Goal: Ask a question

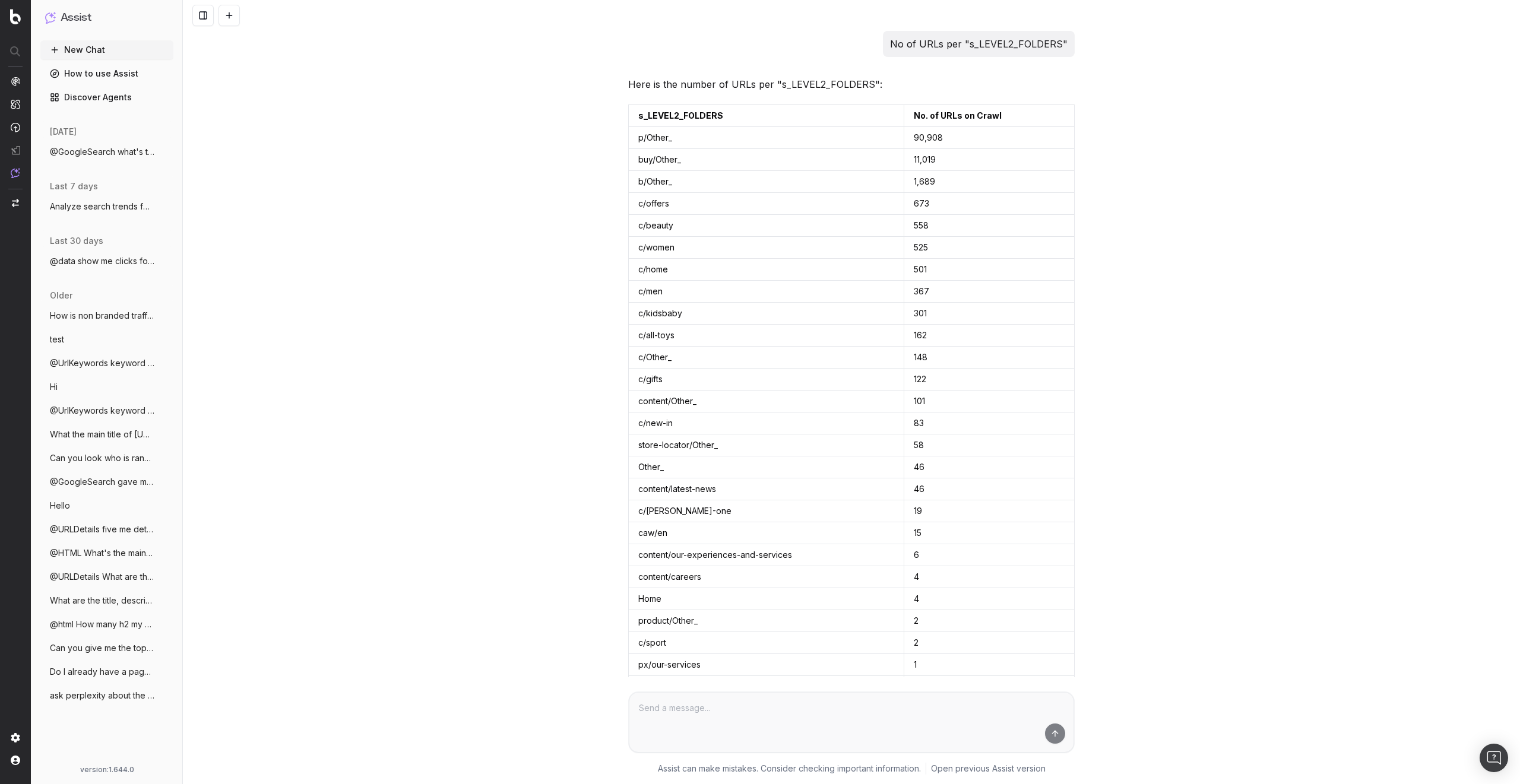
scroll to position [573, 0]
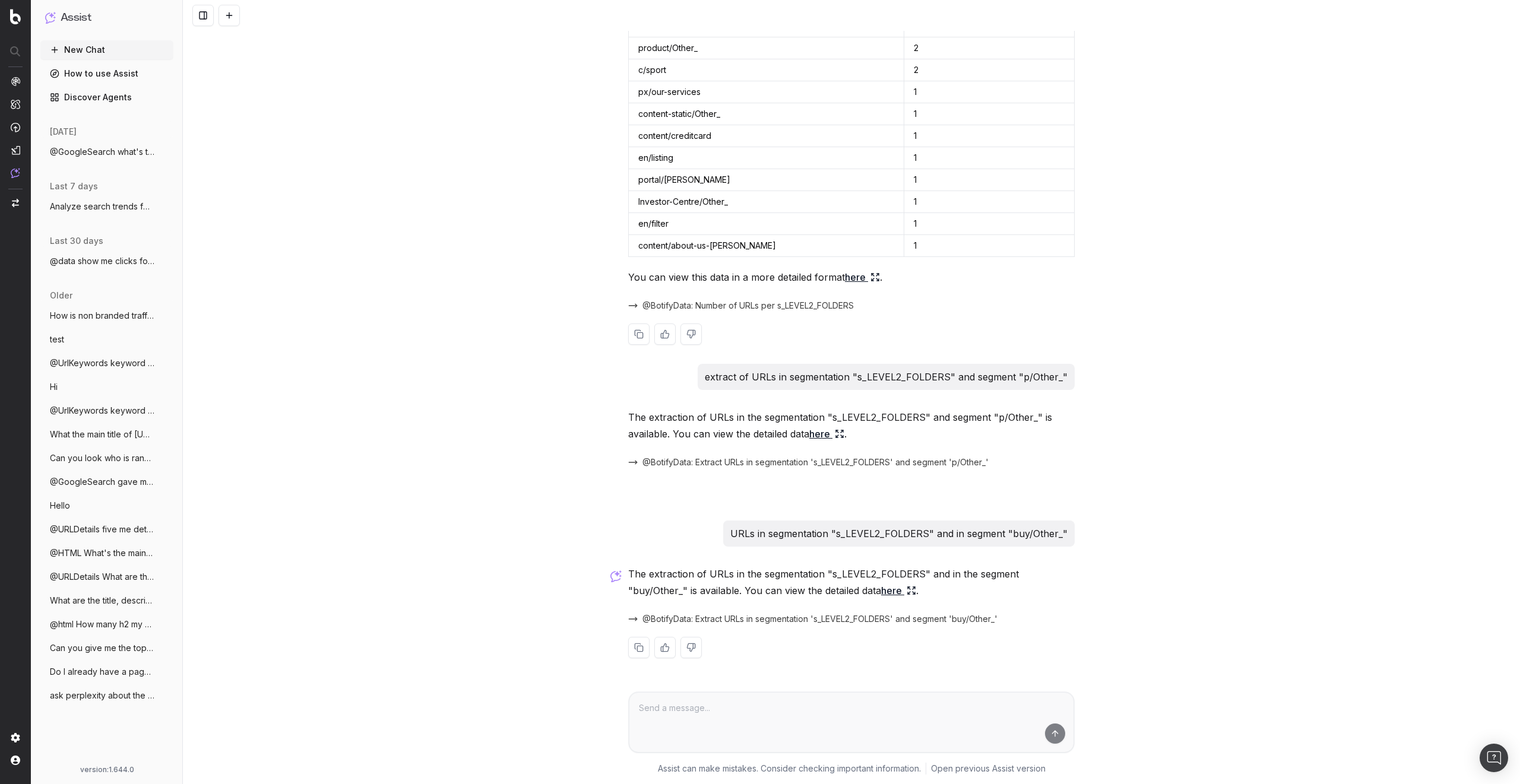
click at [745, 305] on span "@BotifyData: Number of URLs per s_LEVEL2_FOLDERS" at bounding box center [747, 306] width 211 height 12
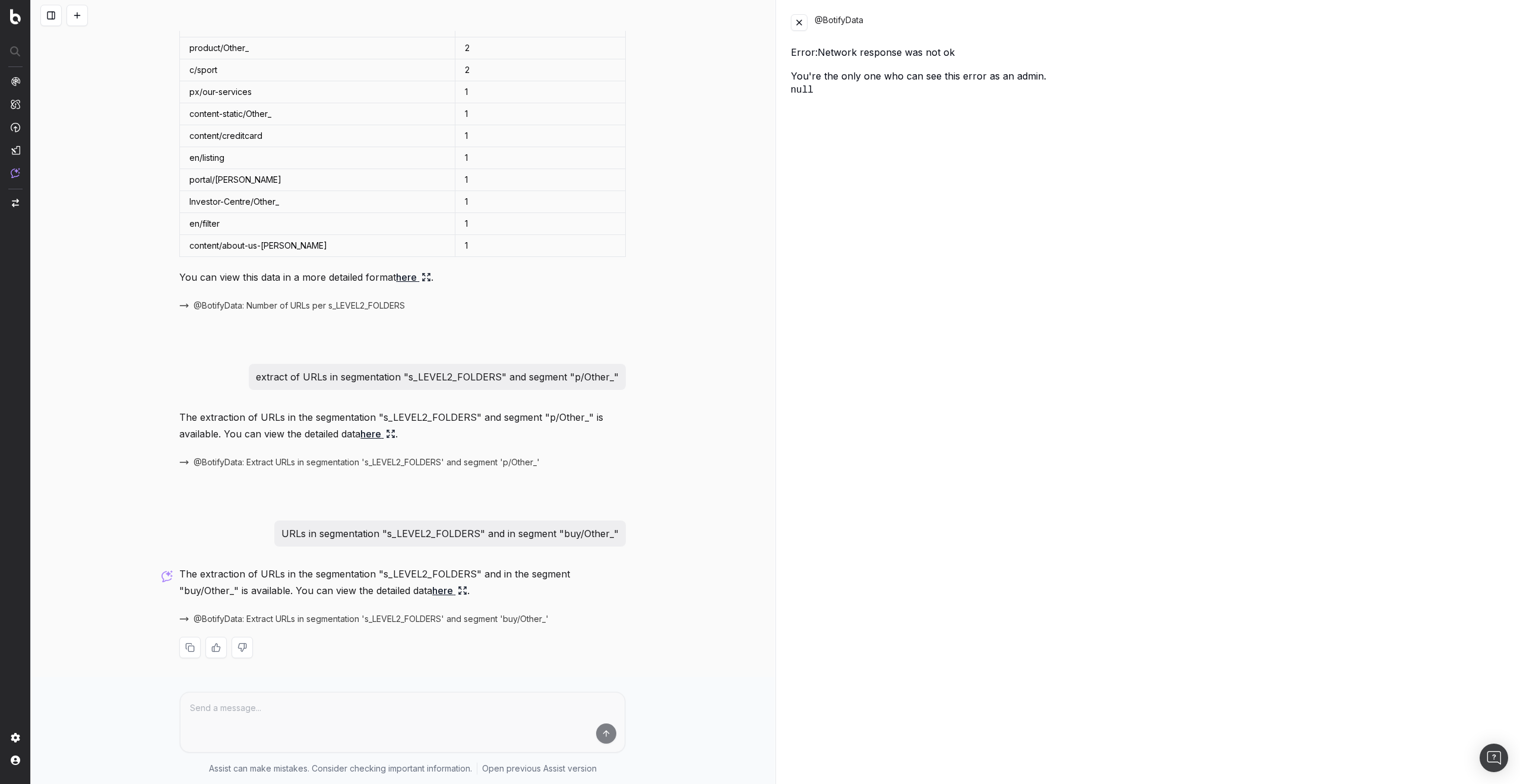
click at [799, 22] on button at bounding box center [799, 22] width 17 height 17
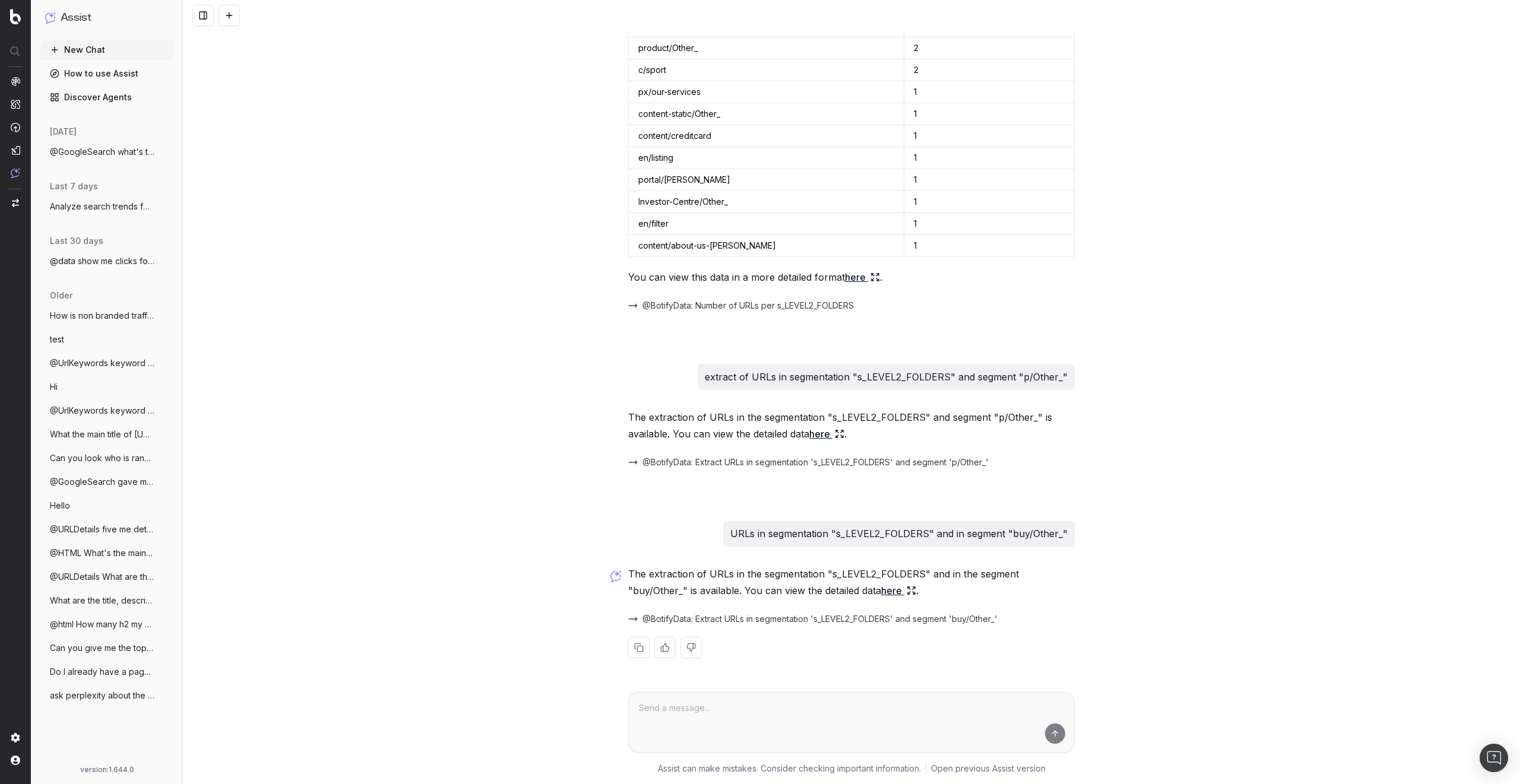
click at [708, 620] on span "@BotifyData: Extract URLs in segmentation 's_LEVEL2_FOLDERS' and segment 'buy/O…" at bounding box center [819, 619] width 355 height 12
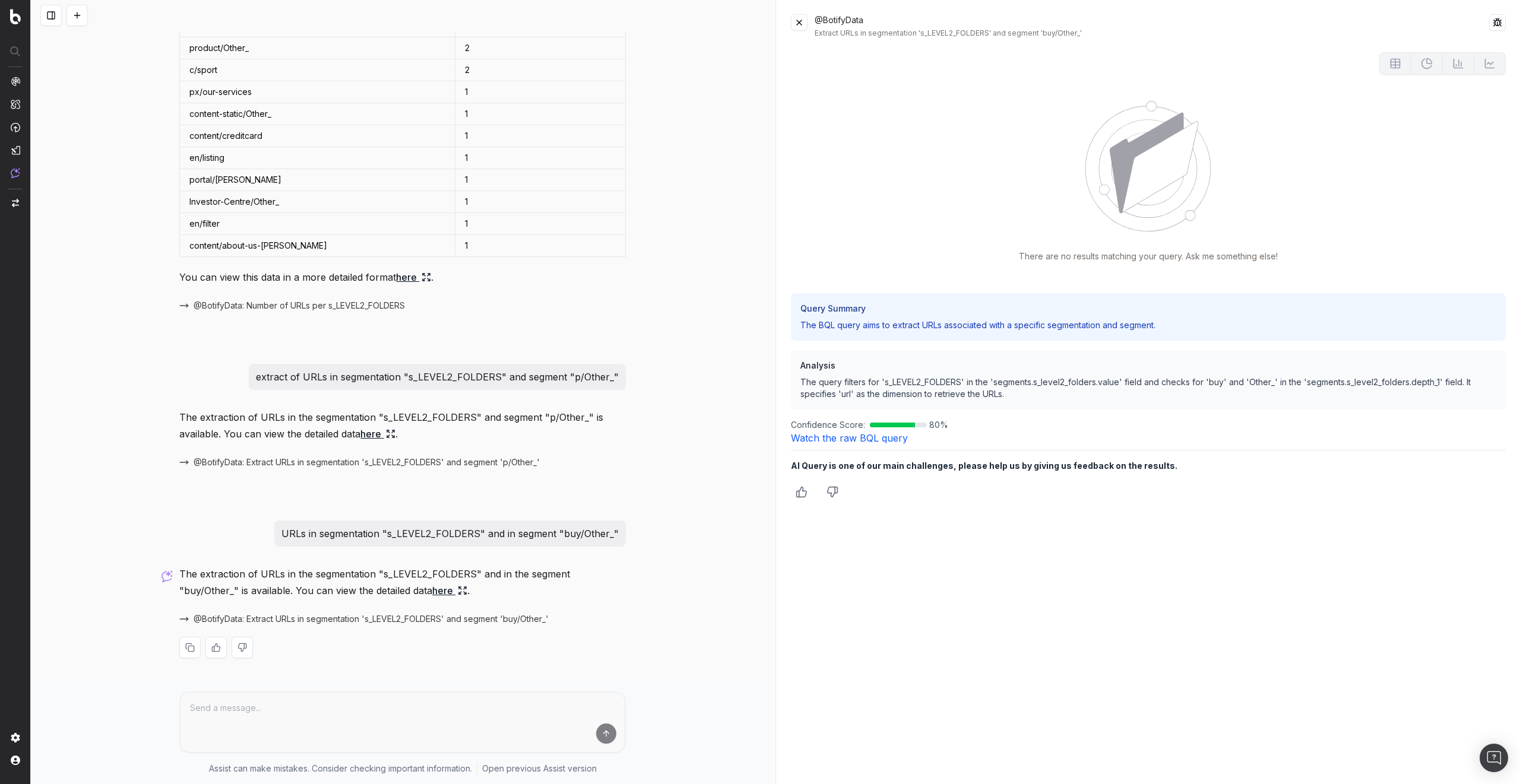
click at [1489, 17] on button at bounding box center [1497, 22] width 17 height 17
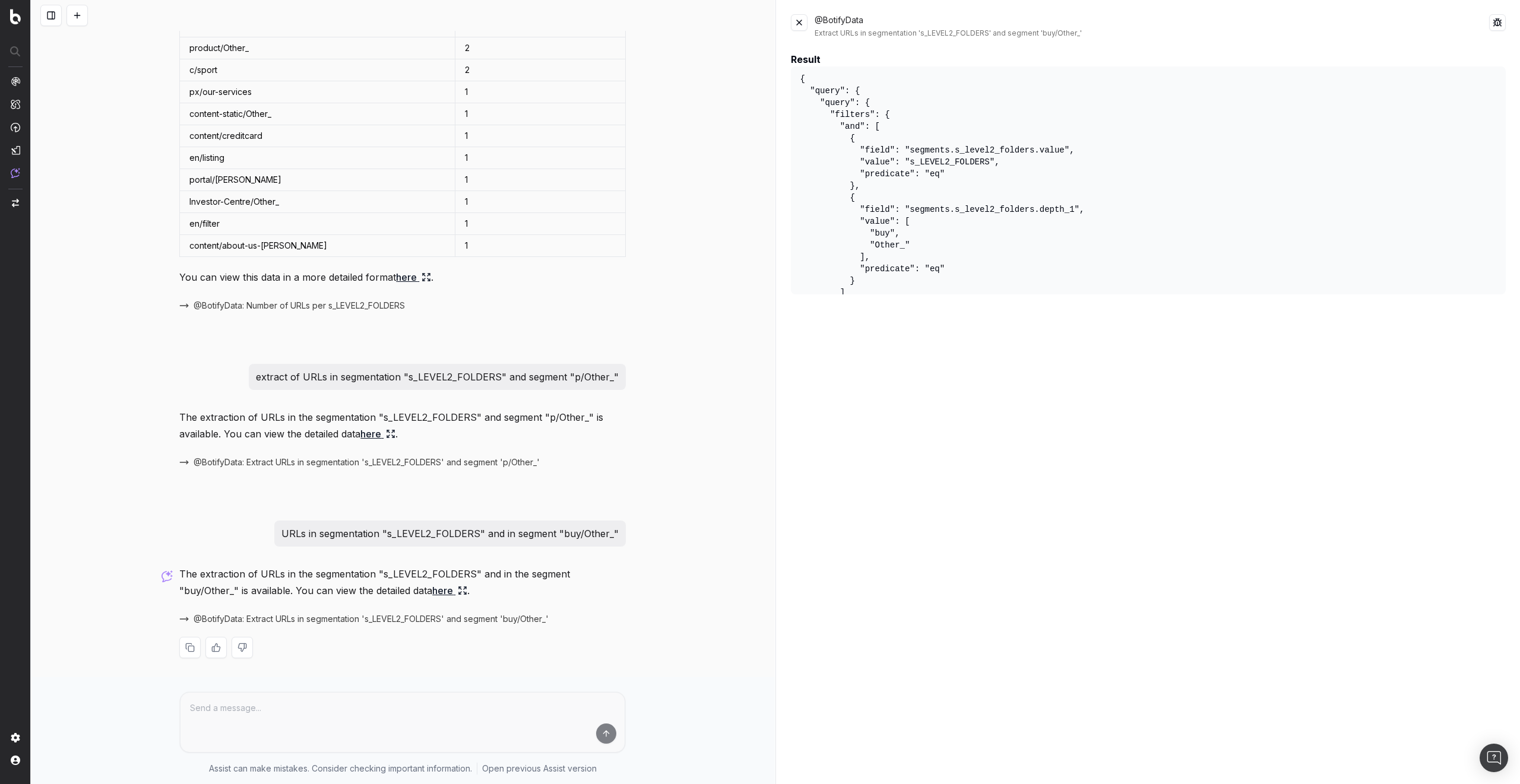
scroll to position [0, 0]
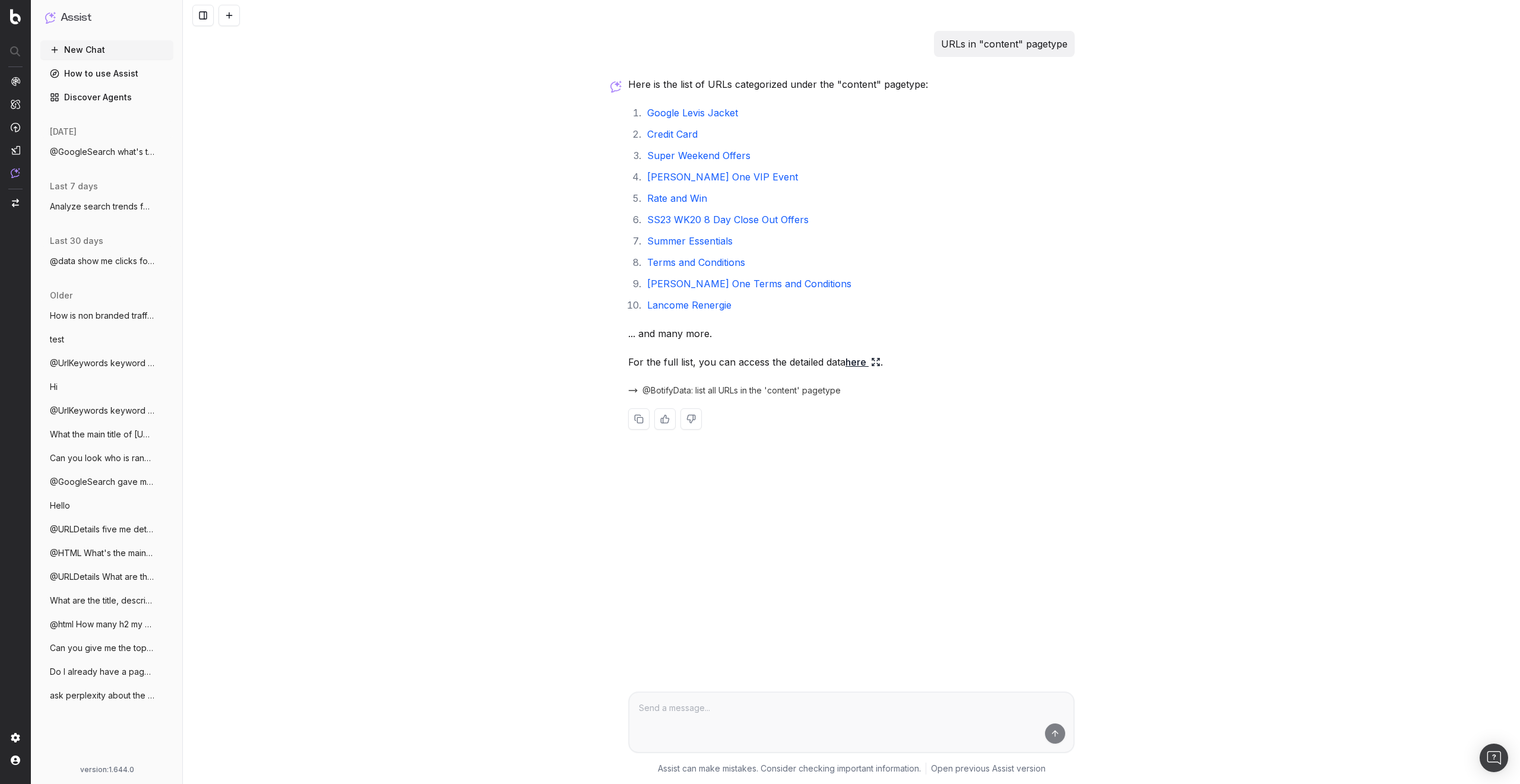
click at [718, 391] on span "@BotifyData: list all URLs in the 'content' pagetype" at bounding box center [741, 391] width 198 height 12
